Goal: Task Accomplishment & Management: Manage account settings

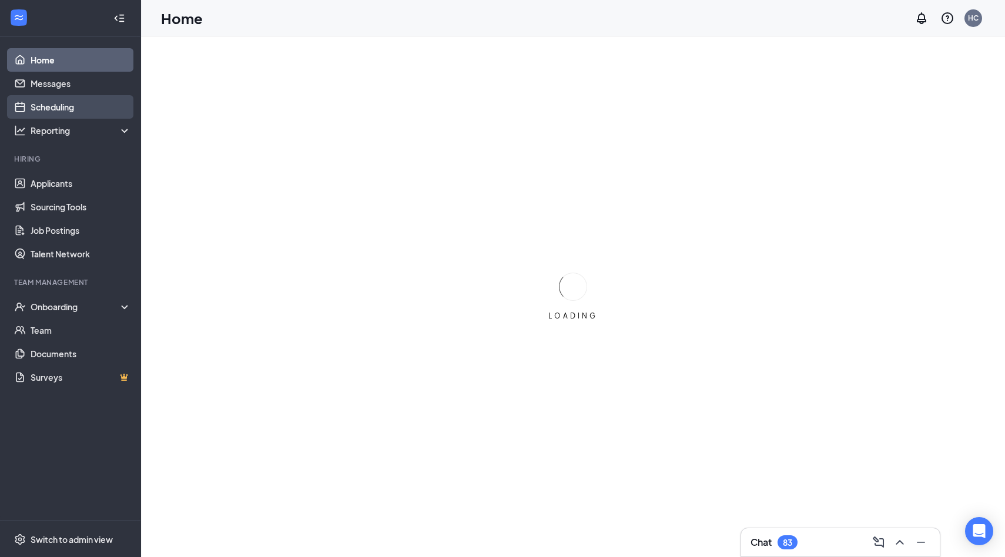
click at [47, 106] on link "Scheduling" at bounding box center [81, 107] width 101 height 24
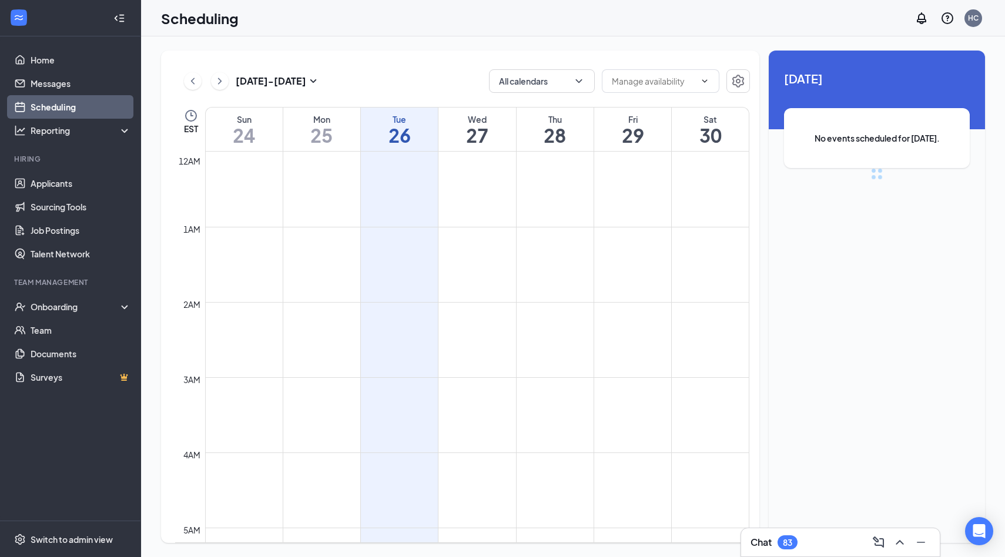
scroll to position [578, 0]
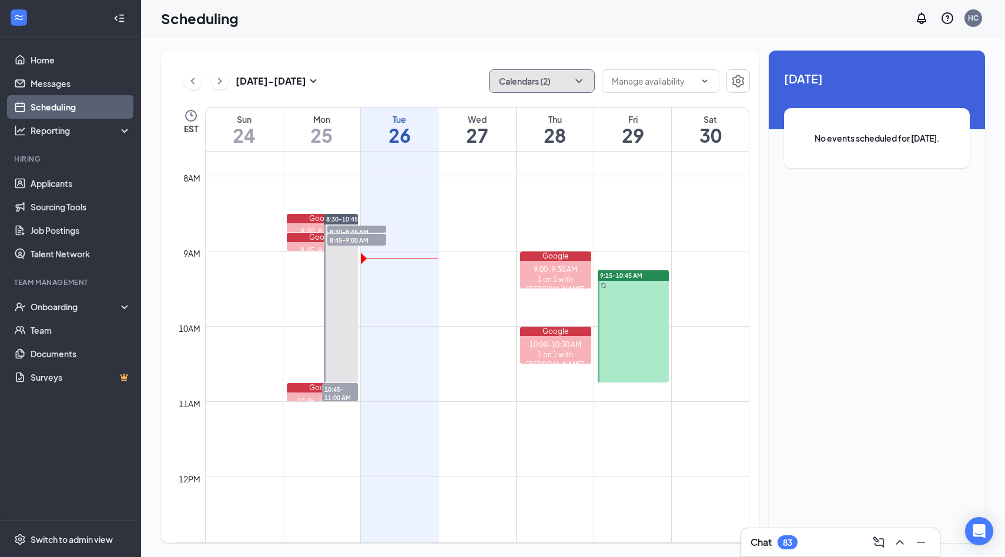
click at [558, 81] on button "Calendars (2)" at bounding box center [542, 81] width 106 height 24
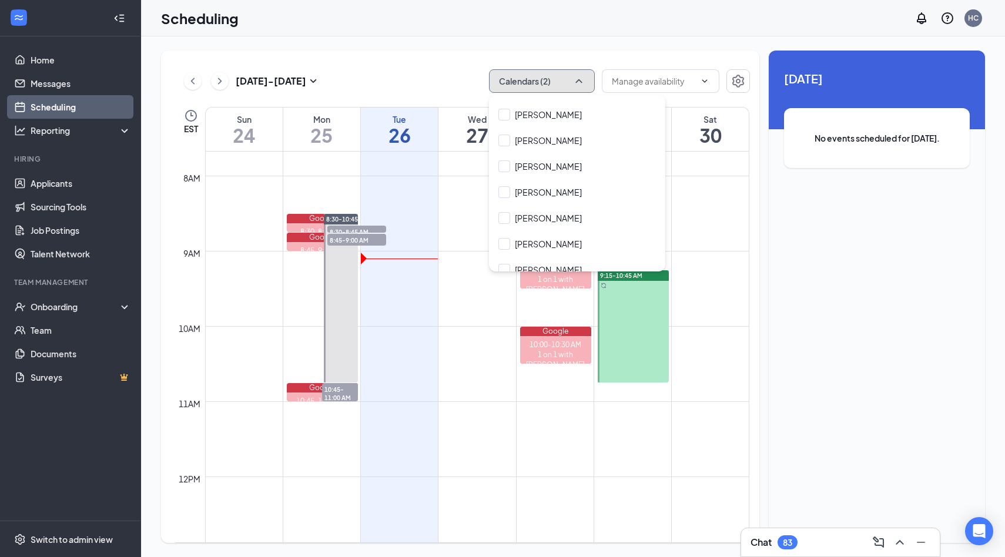
scroll to position [209, 0]
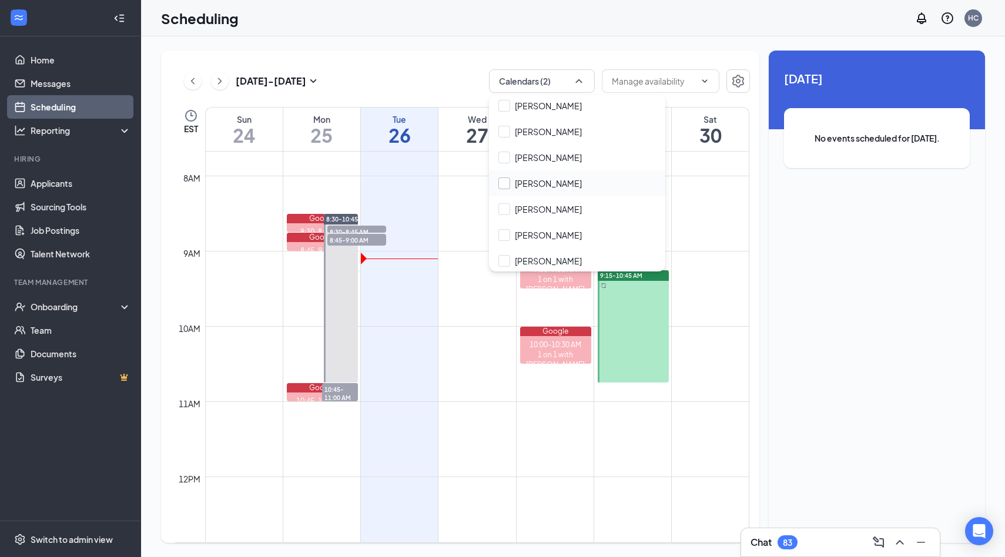
click at [545, 184] on input "[PERSON_NAME]" at bounding box center [539, 184] width 83 height 12
checkbox input "true"
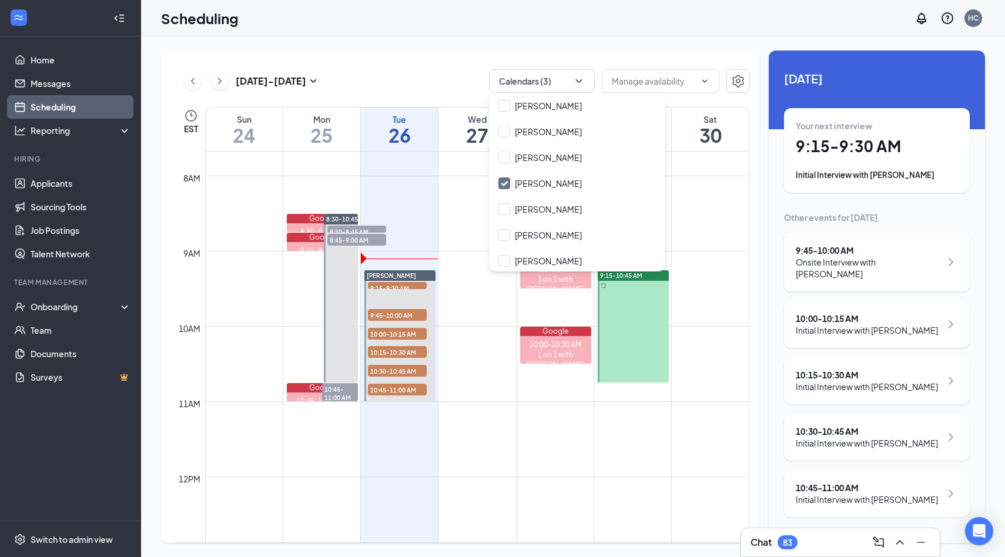
click at [855, 175] on div "Initial Interview with [PERSON_NAME]" at bounding box center [877, 175] width 162 height 12
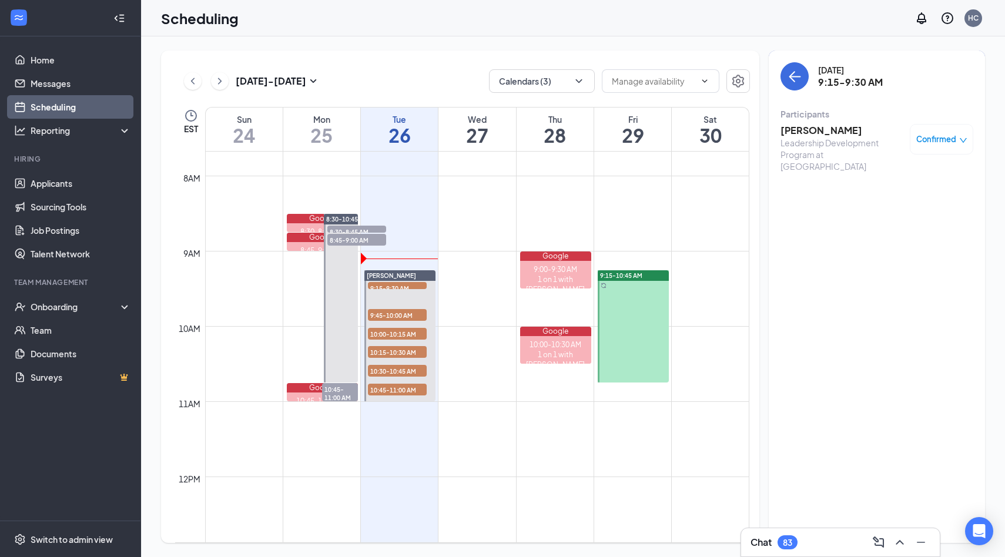
click at [814, 130] on h3 "[PERSON_NAME]" at bounding box center [842, 130] width 123 height 13
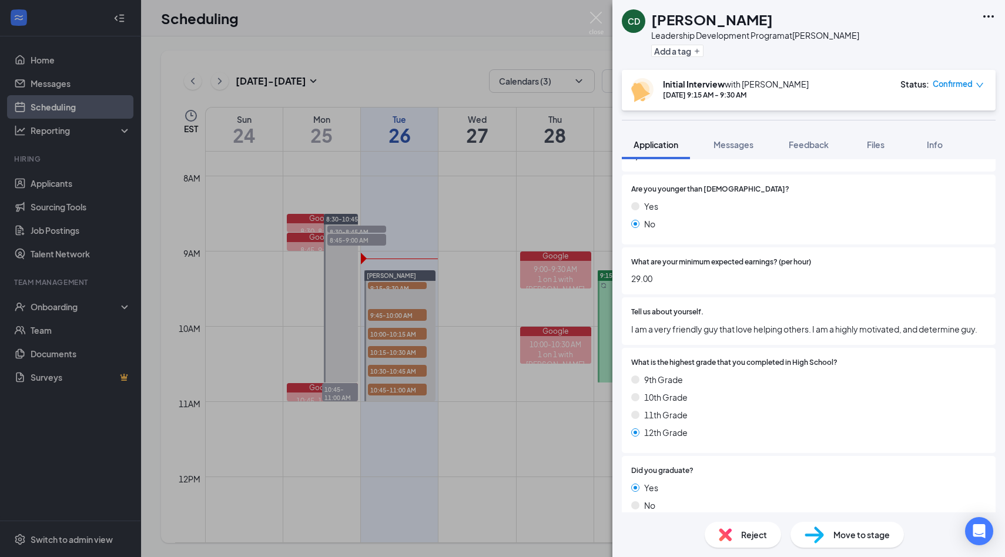
scroll to position [108, 0]
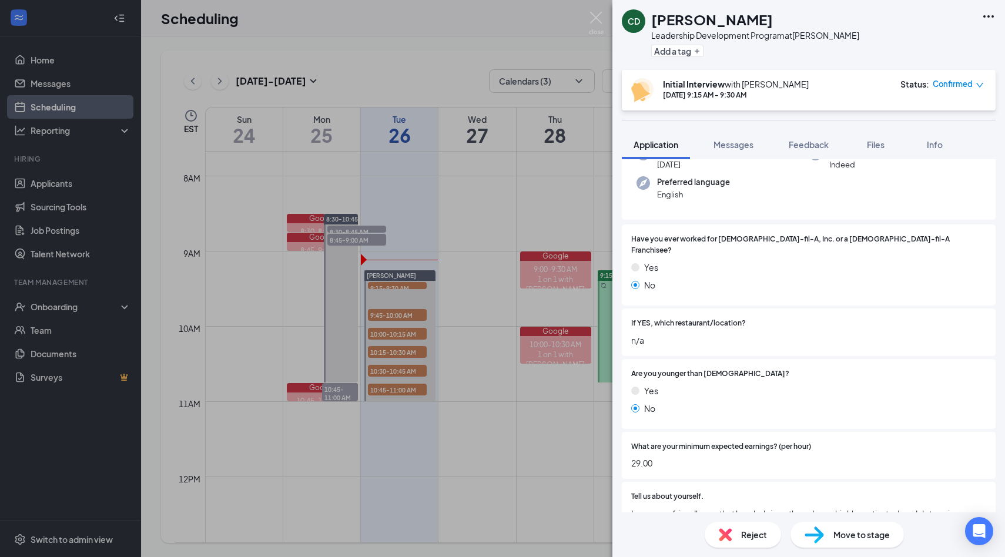
click at [592, 11] on div "CD [PERSON_NAME] Leadership Development Program at [PERSON_NAME] Add a tag Init…" at bounding box center [502, 278] width 1005 height 557
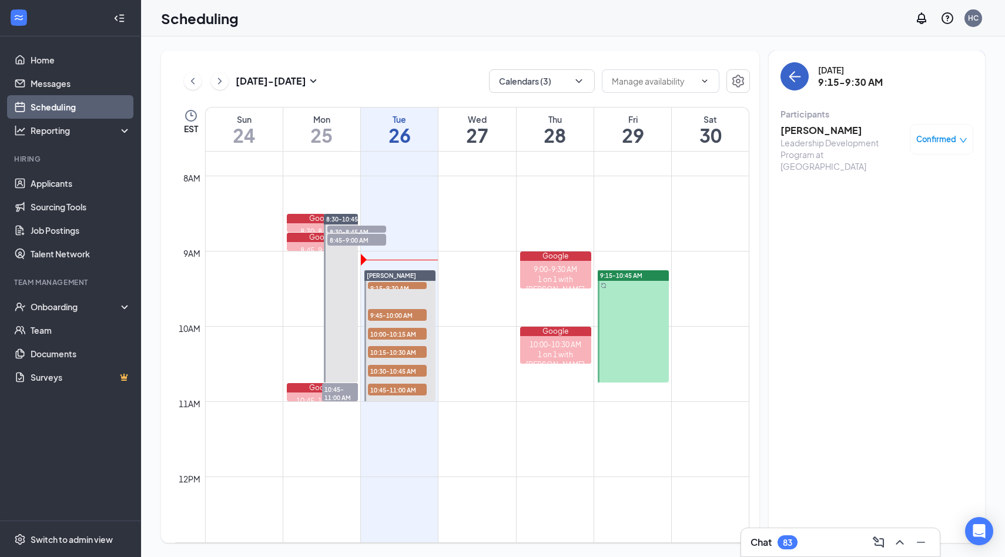
click at [795, 73] on icon "ArrowLeft" at bounding box center [795, 76] width 14 height 14
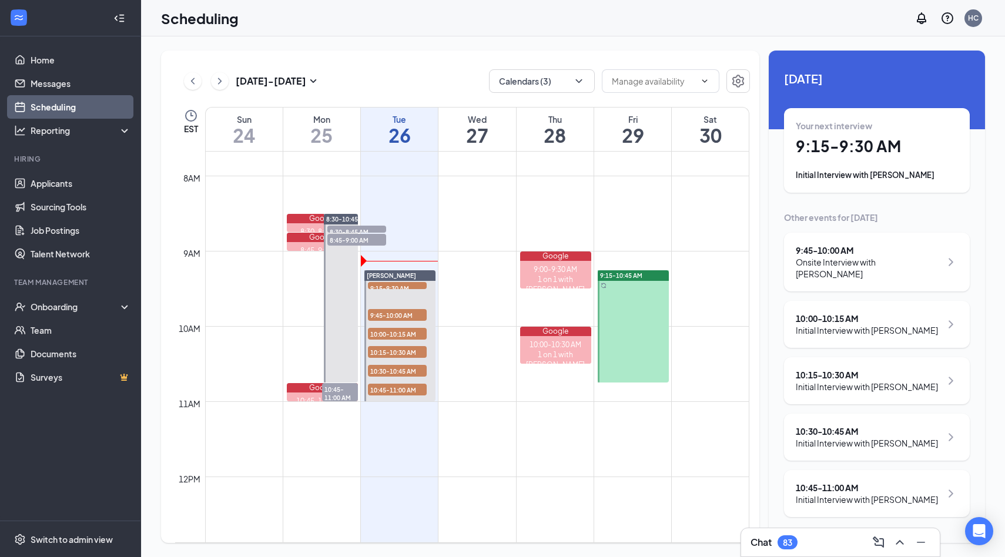
click at [852, 262] on div "Onsite Interview with [PERSON_NAME]" at bounding box center [868, 268] width 145 height 24
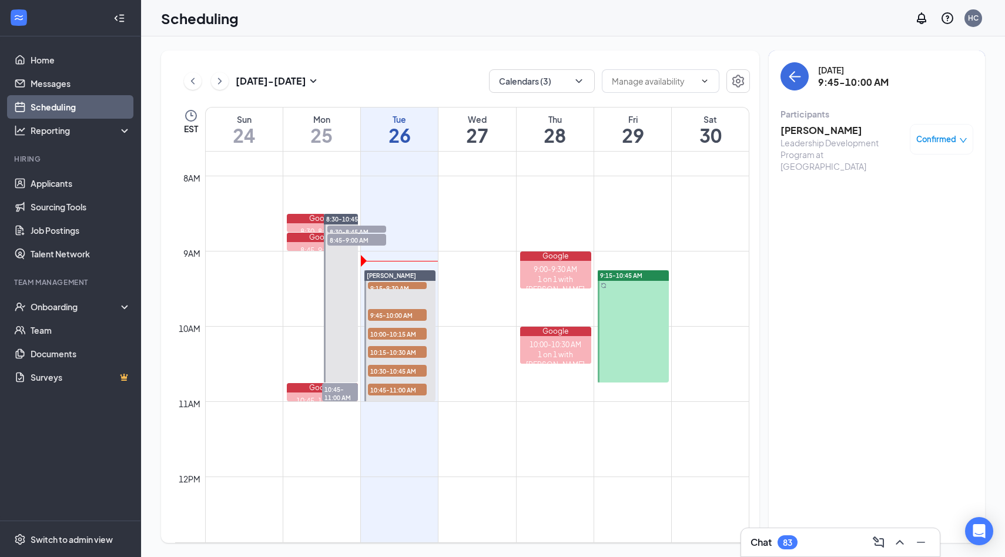
scroll to position [5, 0]
click at [802, 72] on button "back-button" at bounding box center [795, 76] width 28 height 28
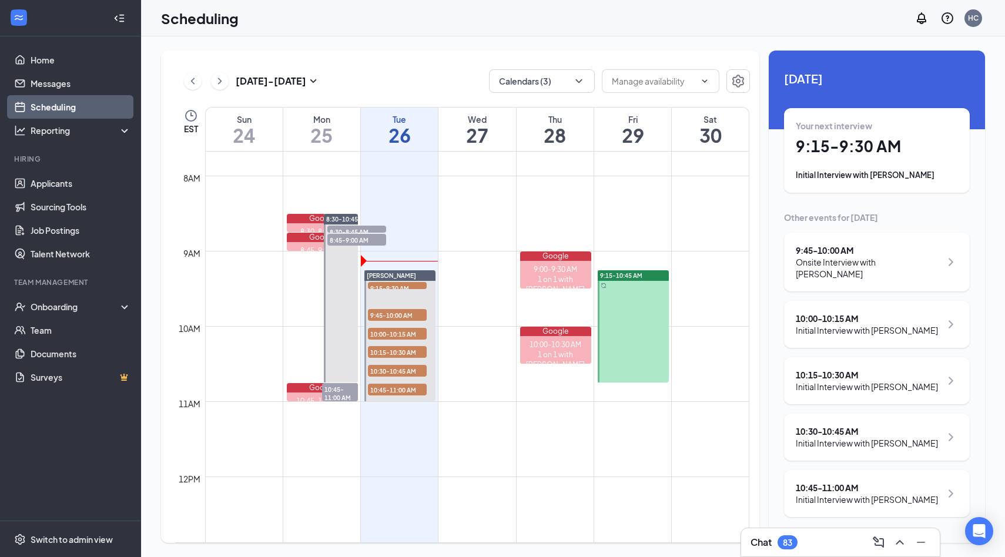
click at [876, 248] on div "9:45 - 10:00 AM" at bounding box center [868, 251] width 145 height 12
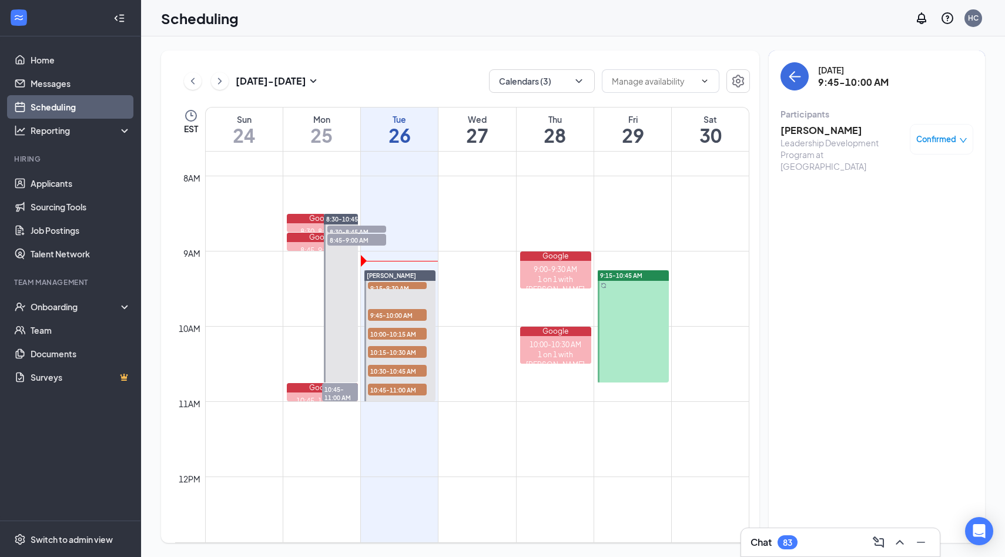
click at [829, 124] on h3 "[PERSON_NAME]" at bounding box center [842, 130] width 123 height 13
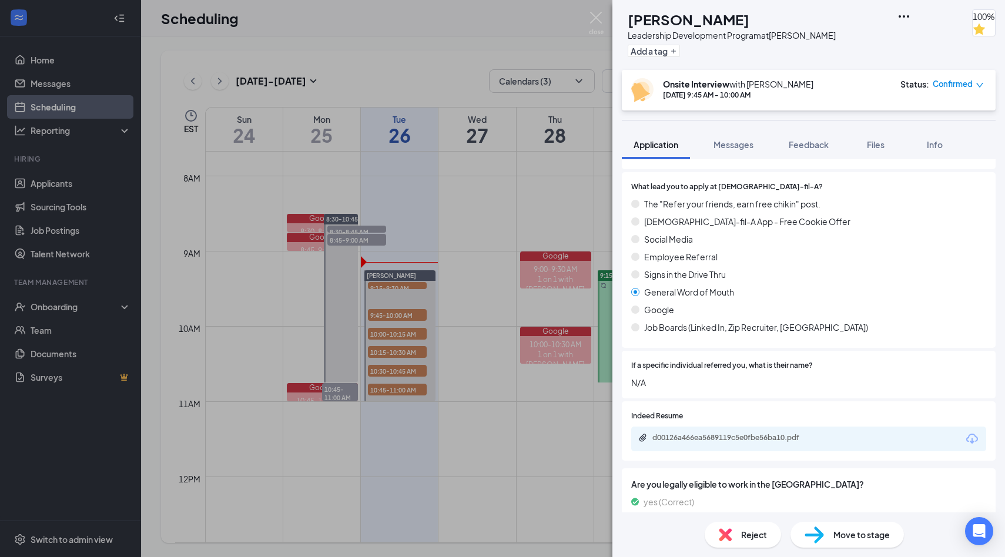
scroll to position [1197, 0]
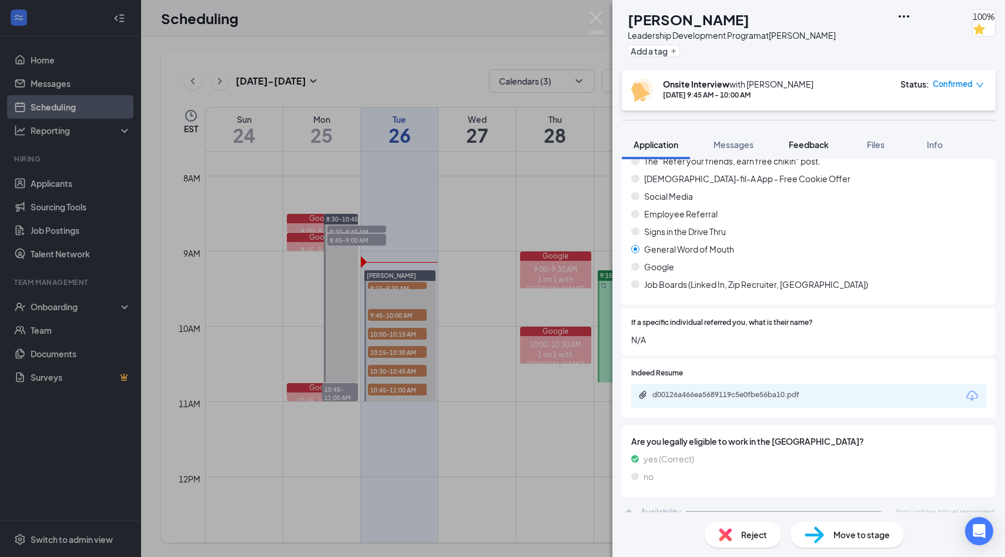
click at [808, 142] on span "Feedback" at bounding box center [809, 144] width 40 height 11
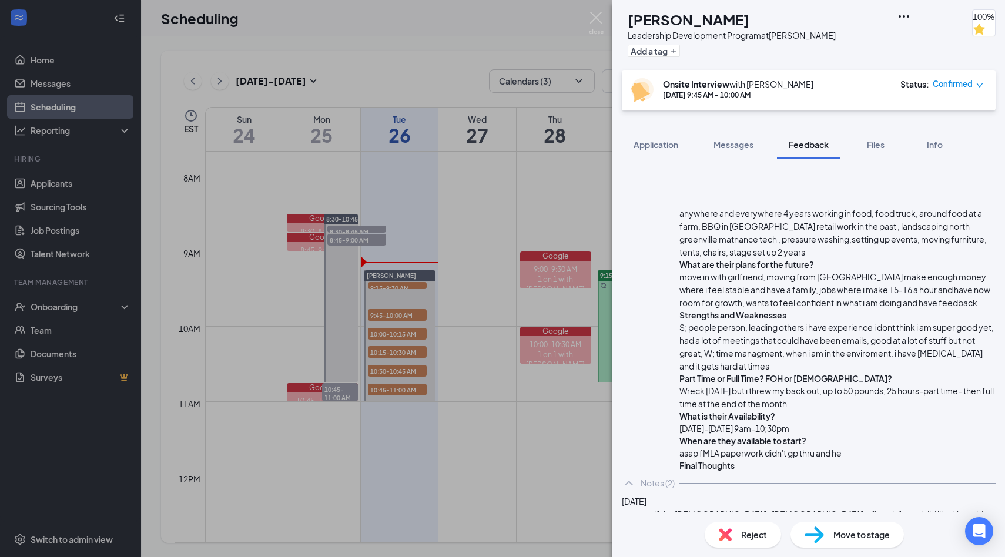
scroll to position [339, 0]
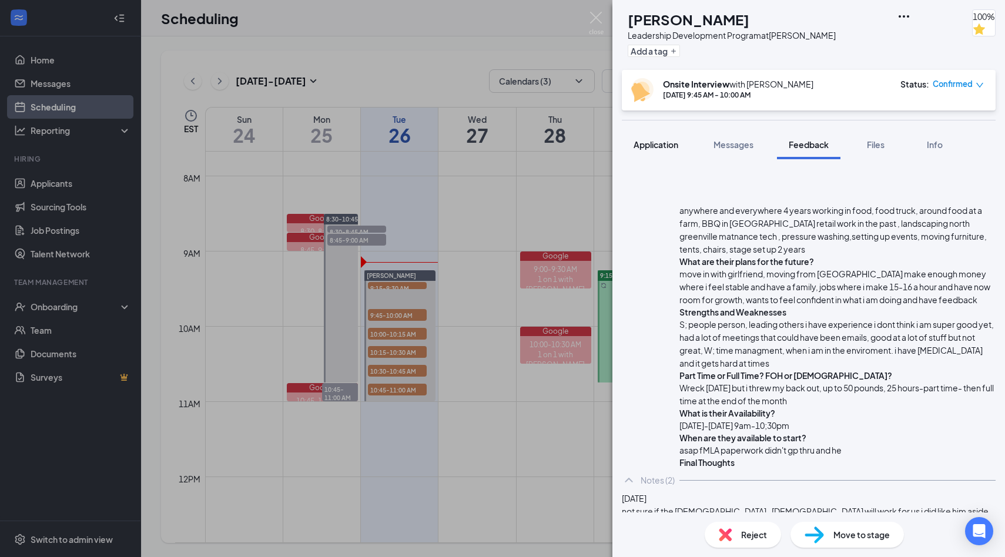
click at [662, 144] on span "Application" at bounding box center [656, 144] width 45 height 11
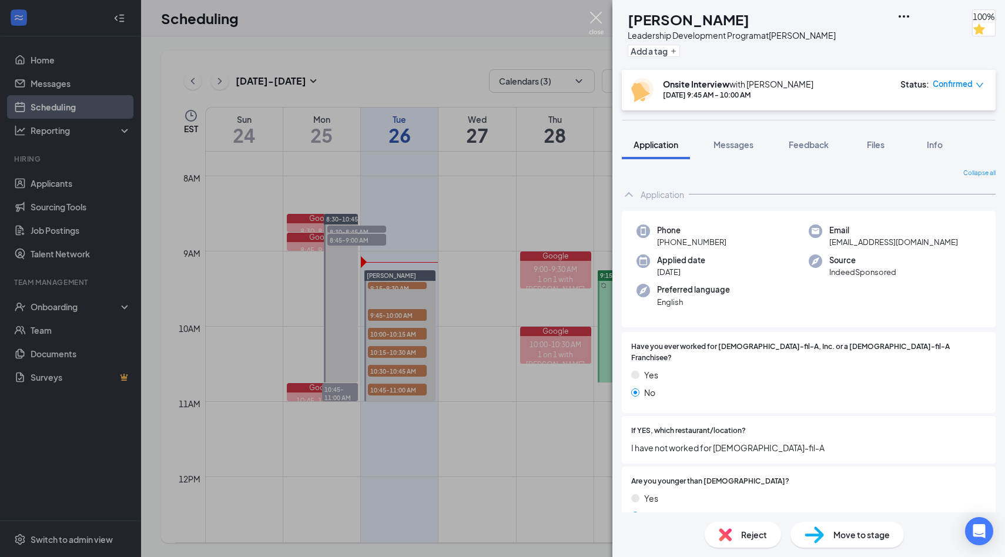
click at [589, 22] on img at bounding box center [596, 23] width 15 height 23
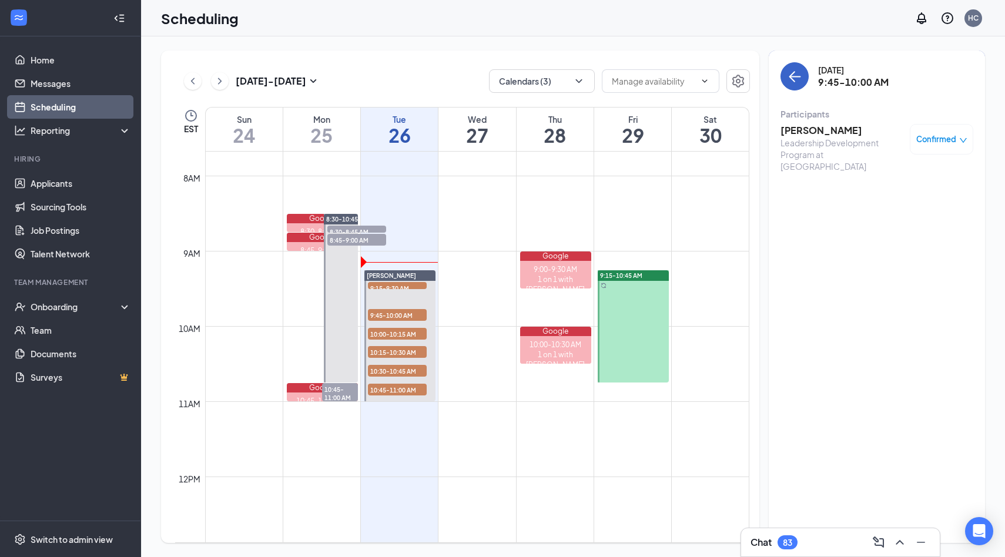
click at [794, 75] on icon "ArrowLeft" at bounding box center [792, 76] width 6 height 11
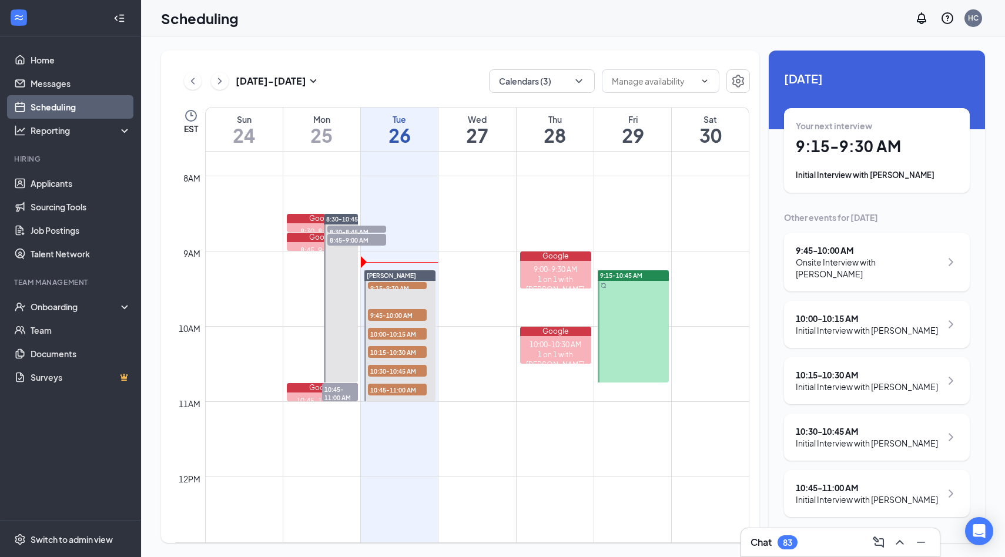
click at [883, 334] on div "10:00 - 10:15 AM Initial Interview with [PERSON_NAME]" at bounding box center [877, 324] width 186 height 47
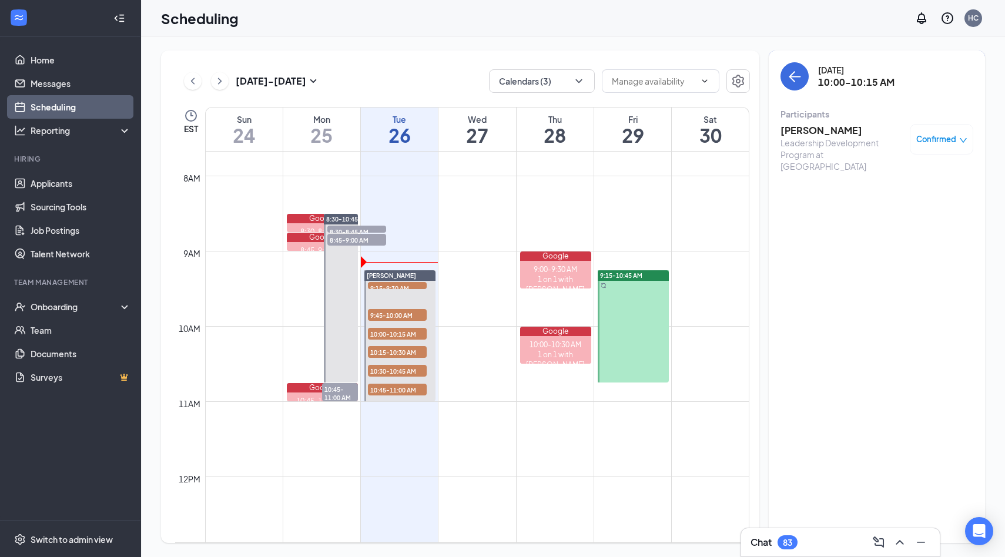
click at [833, 137] on div "Leadership Development Program at [GEOGRAPHIC_DATA]" at bounding box center [842, 154] width 123 height 35
click at [824, 124] on h3 "[PERSON_NAME]" at bounding box center [842, 130] width 123 height 13
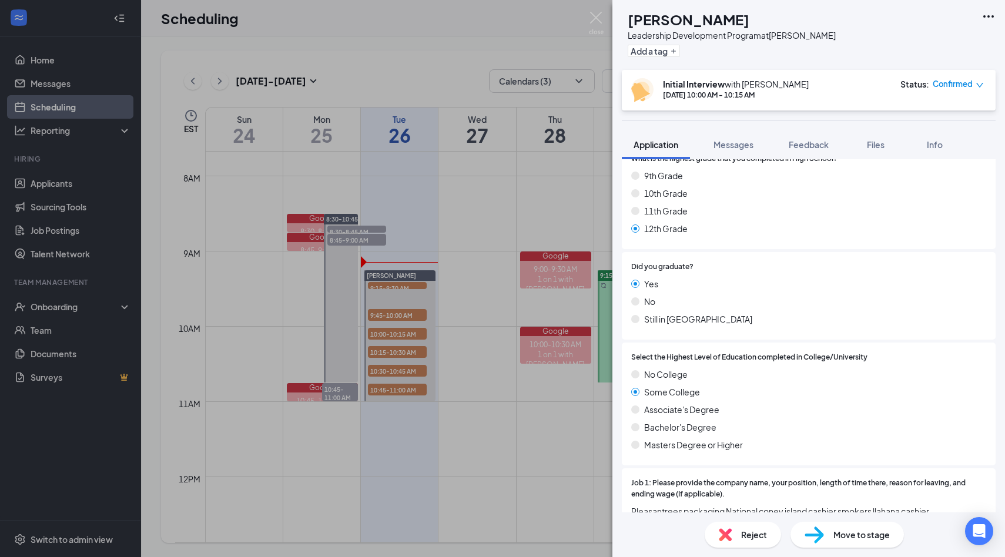
scroll to position [541, 0]
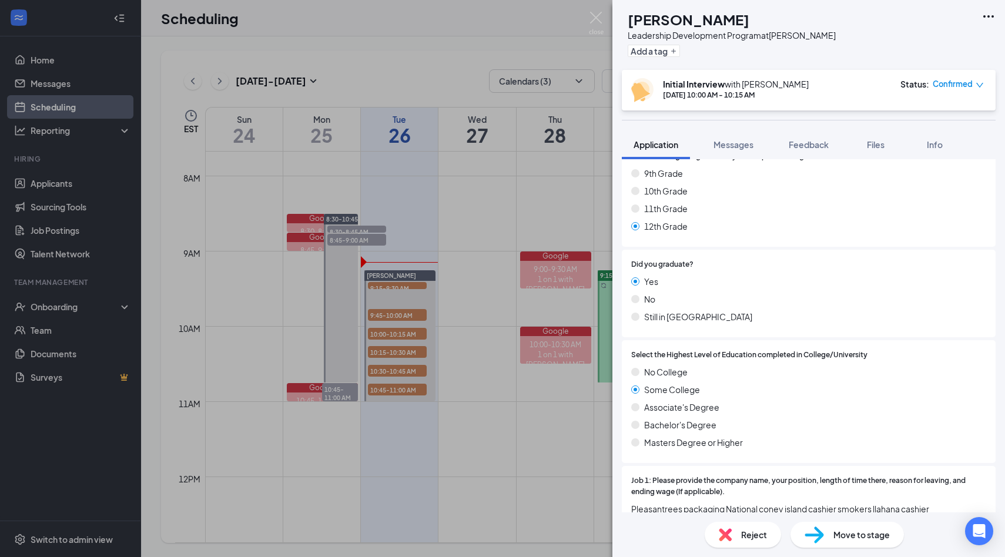
click at [591, 379] on div "TK [PERSON_NAME] Leadership Development Program at [PERSON_NAME] Add a tag Init…" at bounding box center [502, 278] width 1005 height 557
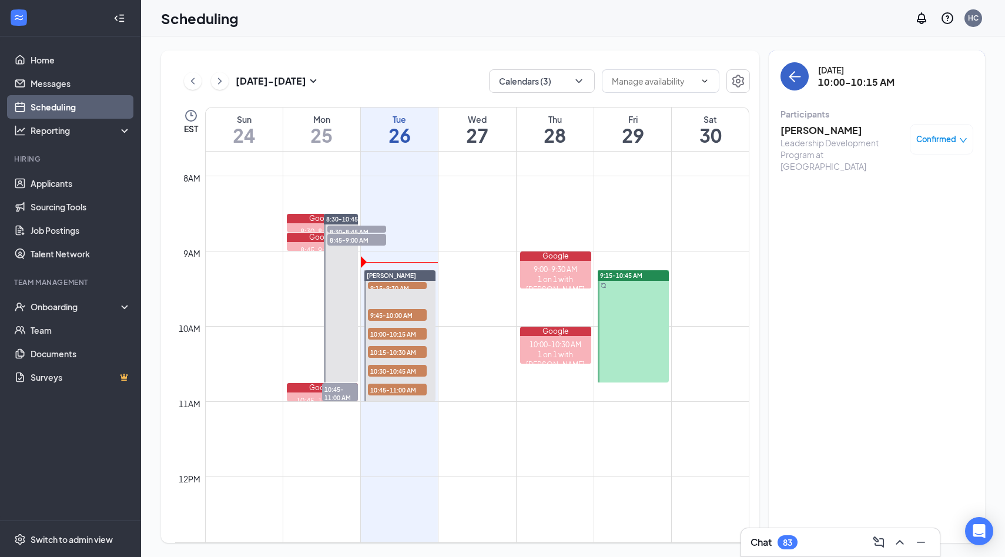
click at [801, 70] on icon "ArrowLeft" at bounding box center [795, 76] width 14 height 14
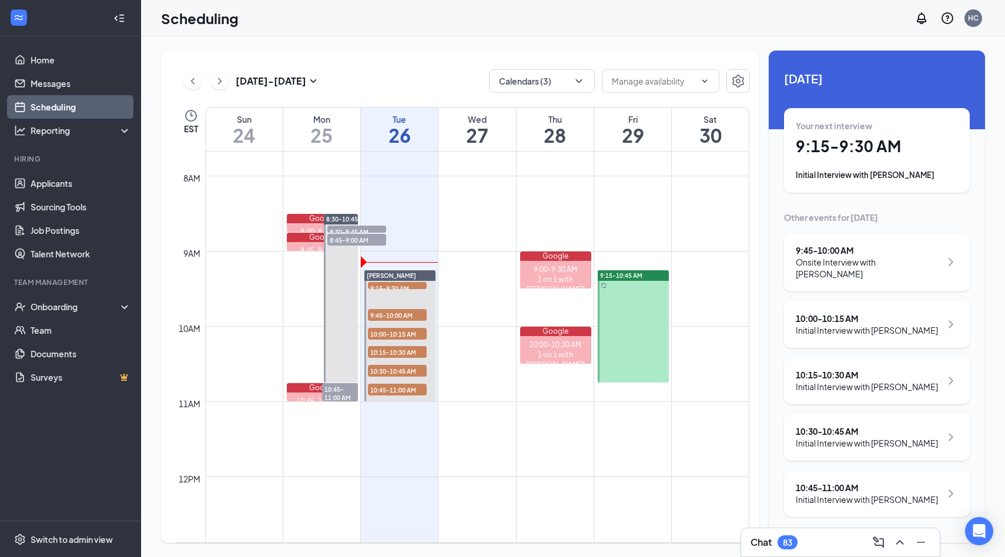
click at [828, 381] on div "Initial Interview with [PERSON_NAME]" at bounding box center [867, 387] width 142 height 12
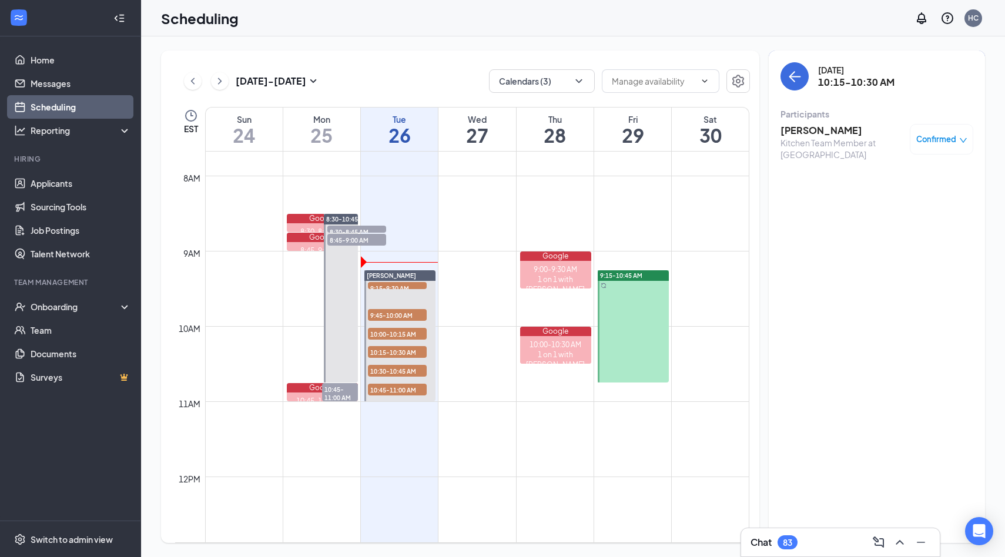
click at [855, 128] on h3 "[PERSON_NAME]" at bounding box center [842, 130] width 123 height 13
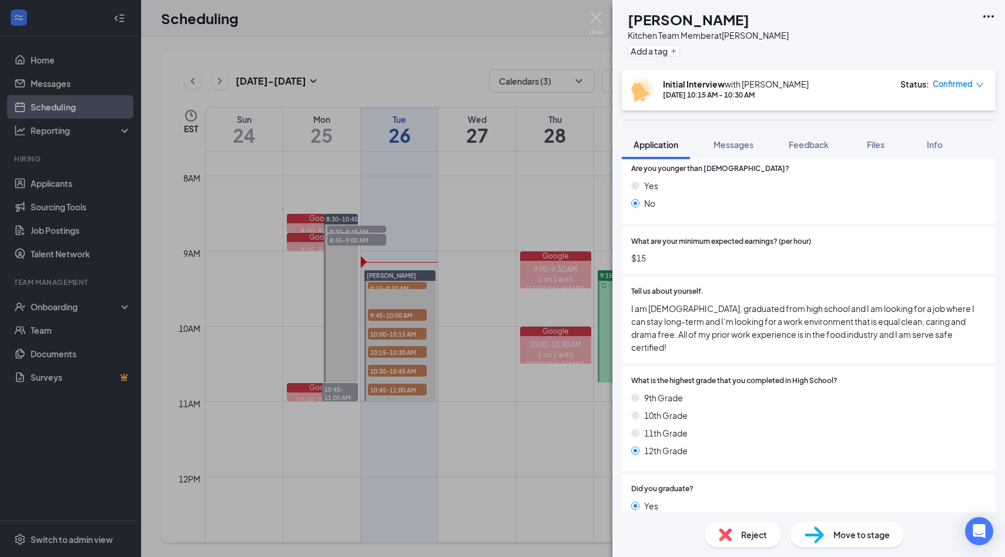
scroll to position [316, 0]
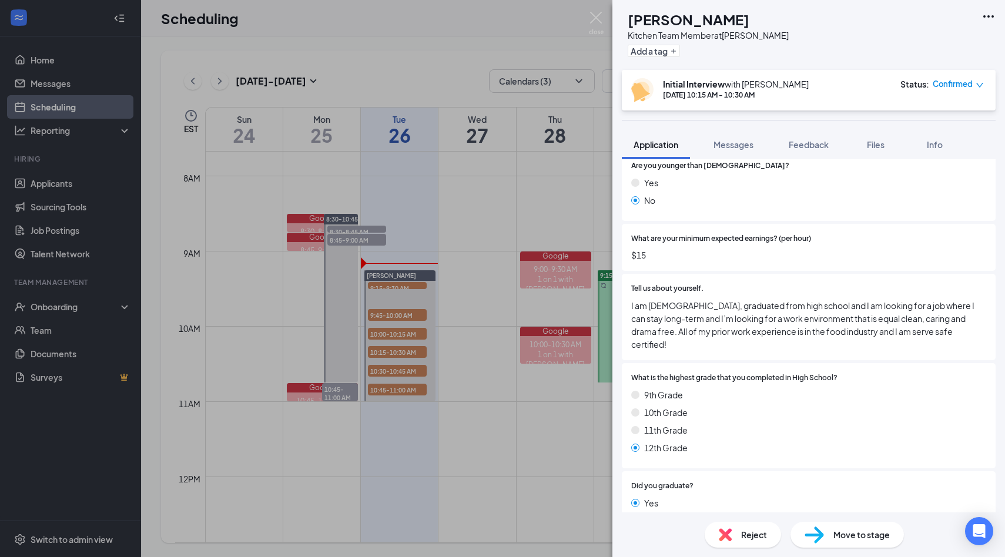
click at [593, 21] on img at bounding box center [596, 23] width 15 height 23
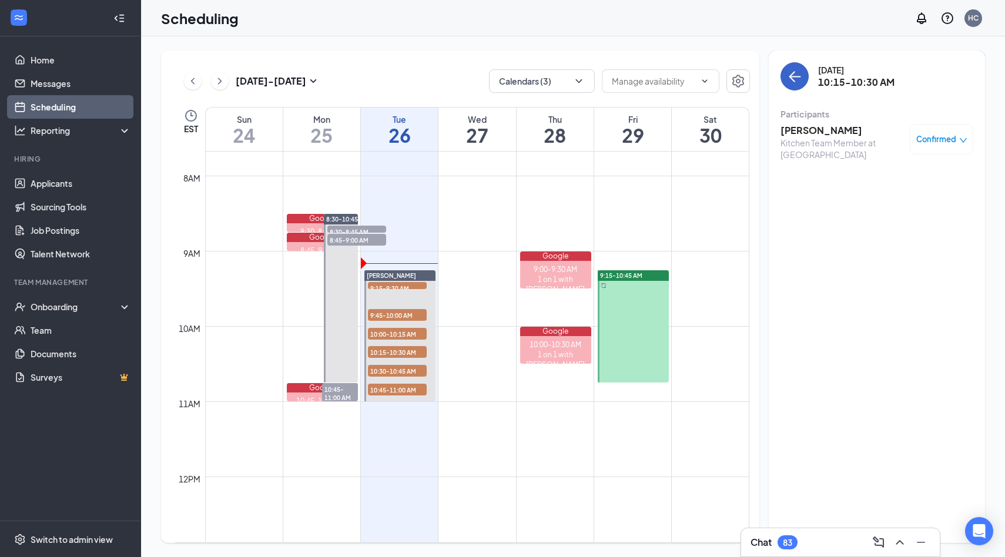
click at [799, 69] on icon "ArrowLeft" at bounding box center [795, 76] width 14 height 14
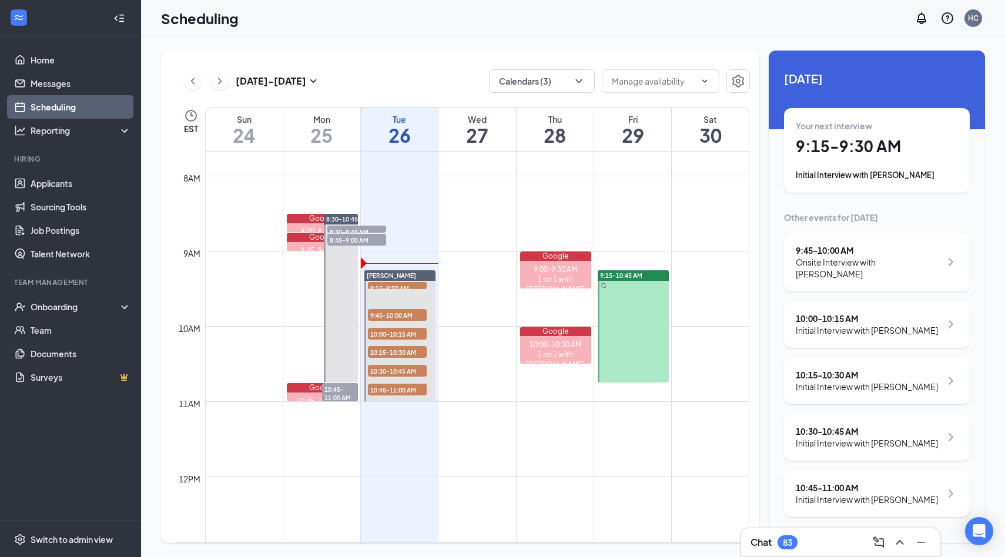
click at [842, 490] on div "10:45 - 11:00 AM" at bounding box center [867, 488] width 142 height 12
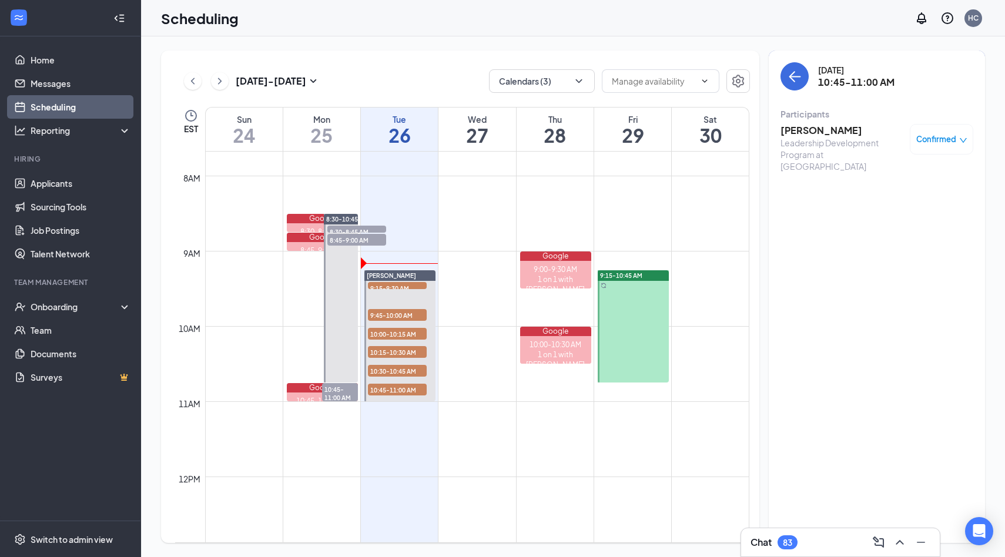
click at [824, 130] on h3 "[PERSON_NAME]" at bounding box center [842, 130] width 123 height 13
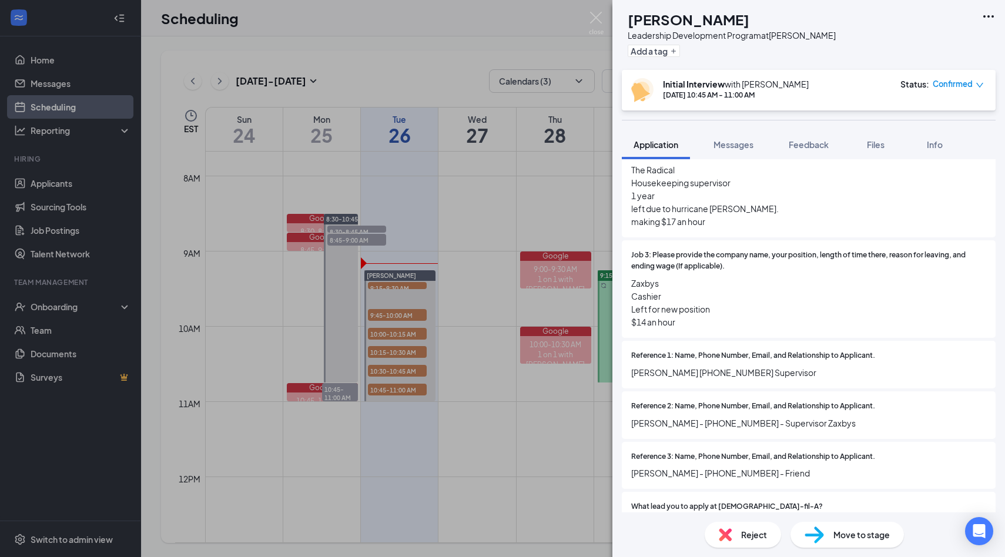
scroll to position [954, 0]
